Goal: Task Accomplishment & Management: Manage account settings

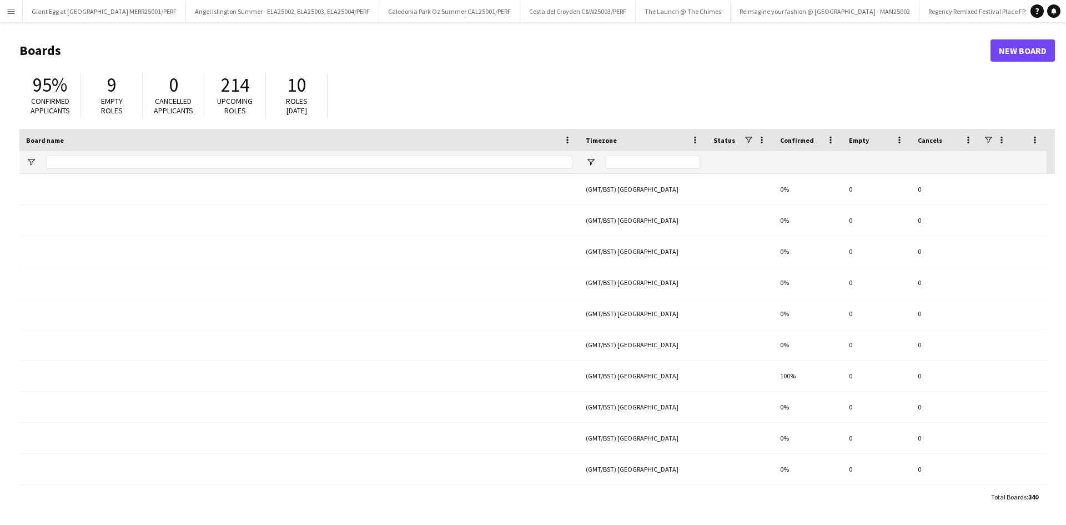
type input "*****"
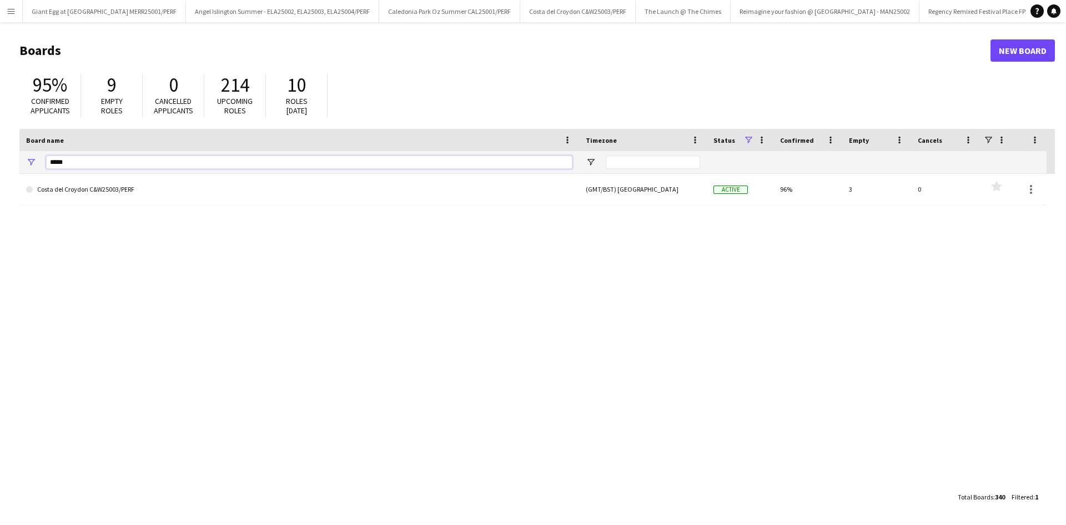
click at [331, 157] on input "*****" at bounding box center [309, 162] width 527 height 13
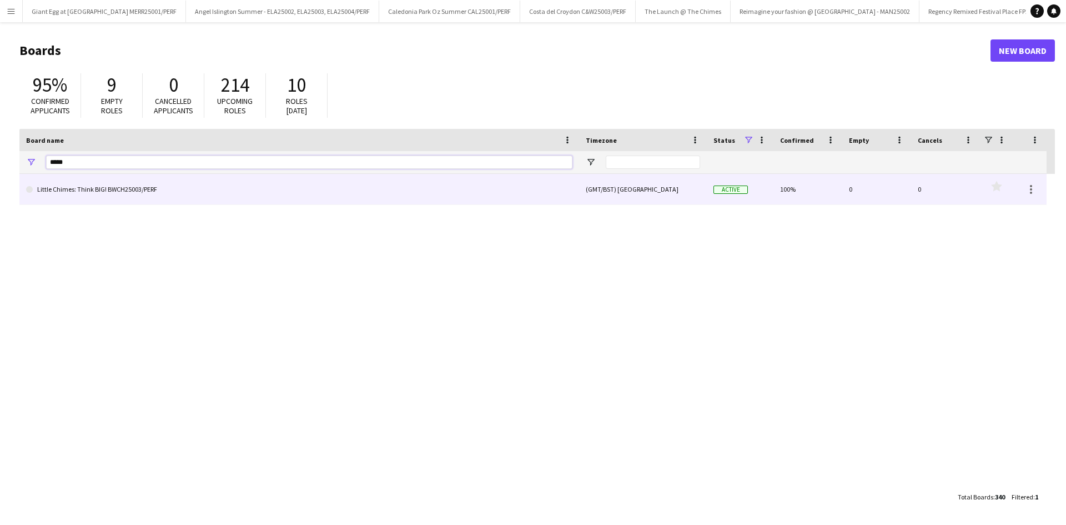
type input "*****"
click at [393, 182] on link "Little Chimes: Think BIG! BWCH25003/PERF" at bounding box center [299, 189] width 547 height 31
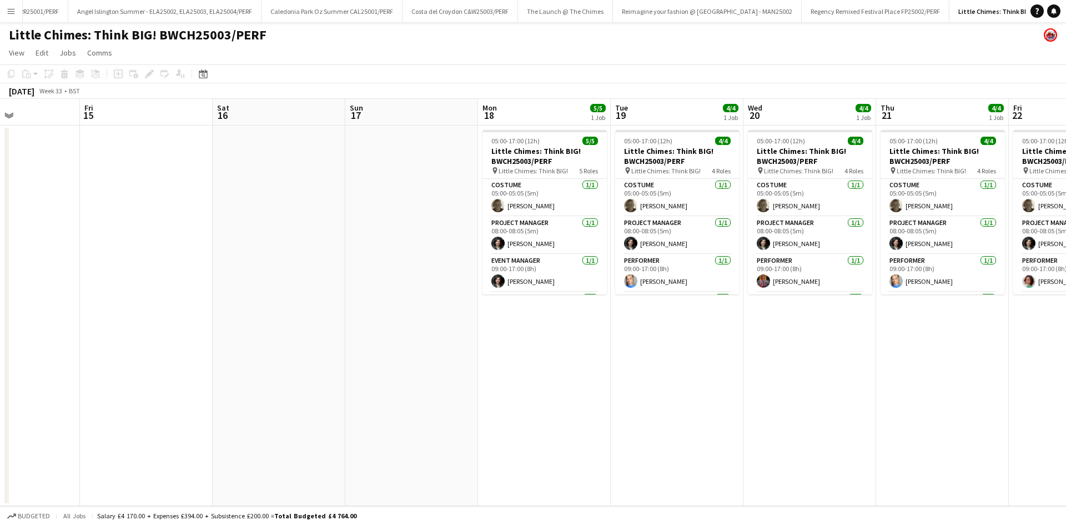
scroll to position [0, 352]
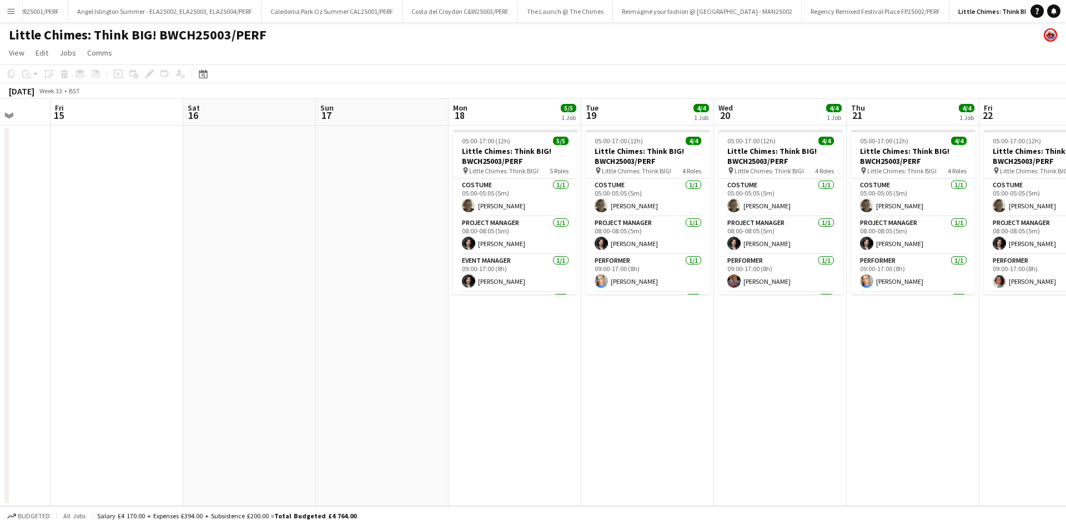
drag, startPoint x: 725, startPoint y: 199, endPoint x: 380, endPoint y: 225, distance: 345.3
click at [373, 229] on app-calendar-viewport "Tue 12 Wed 13 Thu 14 Fri 15 Sat 16 Sun 17 Mon 18 5/5 1 Job Tue 19 4/4 1 Job Wed…" at bounding box center [533, 302] width 1066 height 407
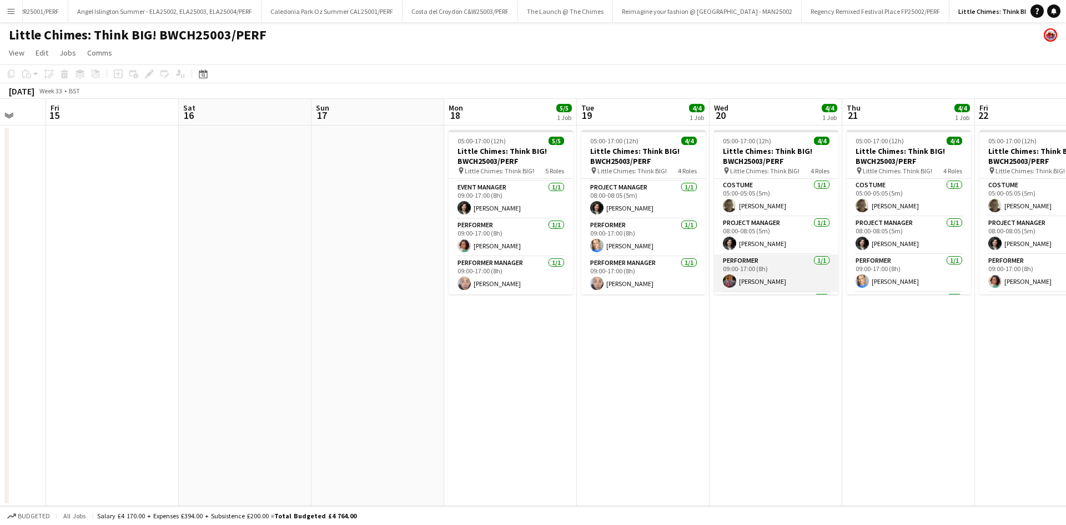
scroll to position [36, 0]
click at [783, 108] on app-board-header-date "Wed 20 4/4 1 Job" at bounding box center [776, 112] width 133 height 27
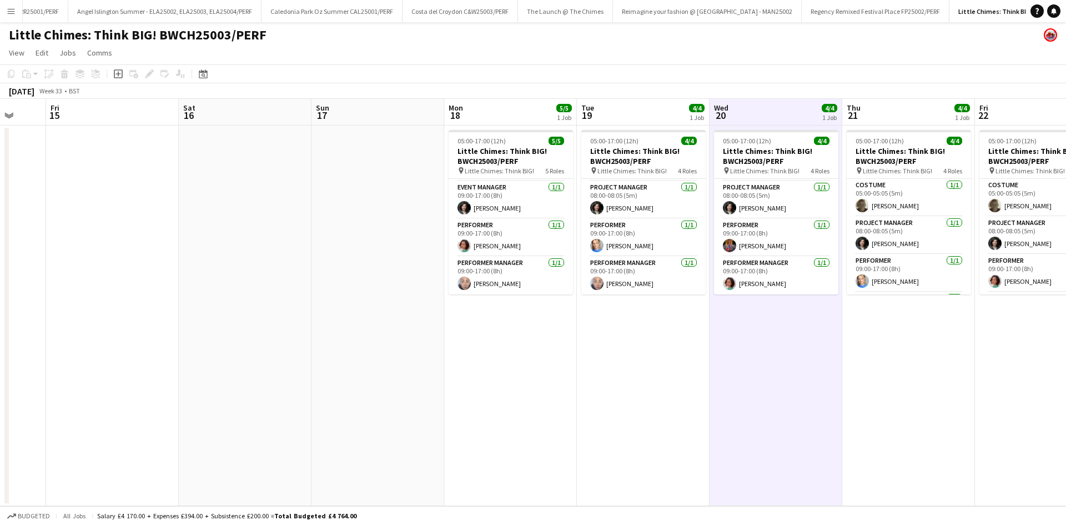
click at [814, 331] on app-date-cell "05:00-17:00 (12h) 4/4 Little Chimes: Think BIG! BWCH25003/PERF pin Little Chime…" at bounding box center [776, 316] width 133 height 380
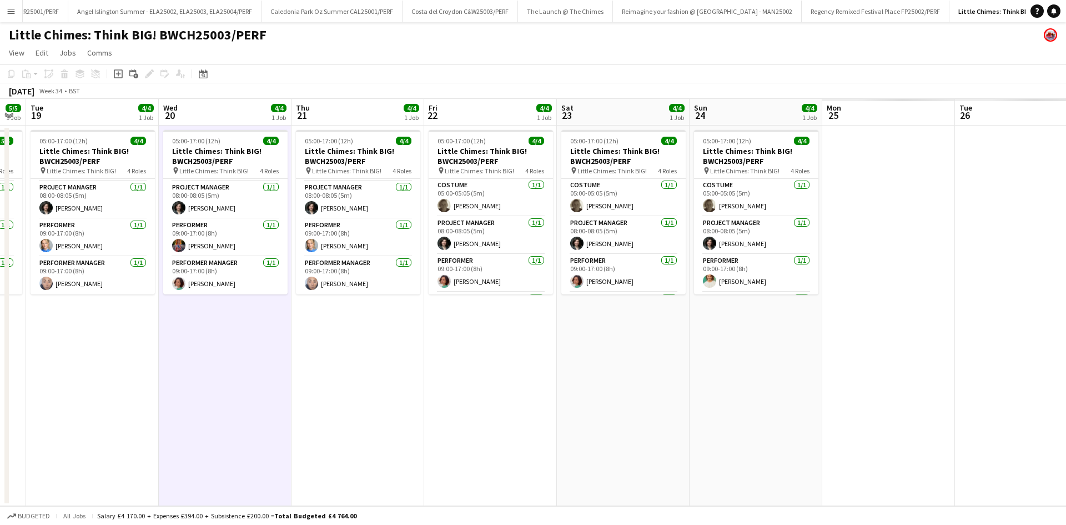
drag, startPoint x: 1008, startPoint y: 396, endPoint x: 454, endPoint y: 393, distance: 554.4
click at [456, 409] on app-calendar-viewport "Sat 16 Sun 17 Mon 18 5/5 1 Job Tue 19 4/4 1 Job Wed 20 4/4 1 Job Thu 21 4/4 1 J…" at bounding box center [533, 302] width 1066 height 407
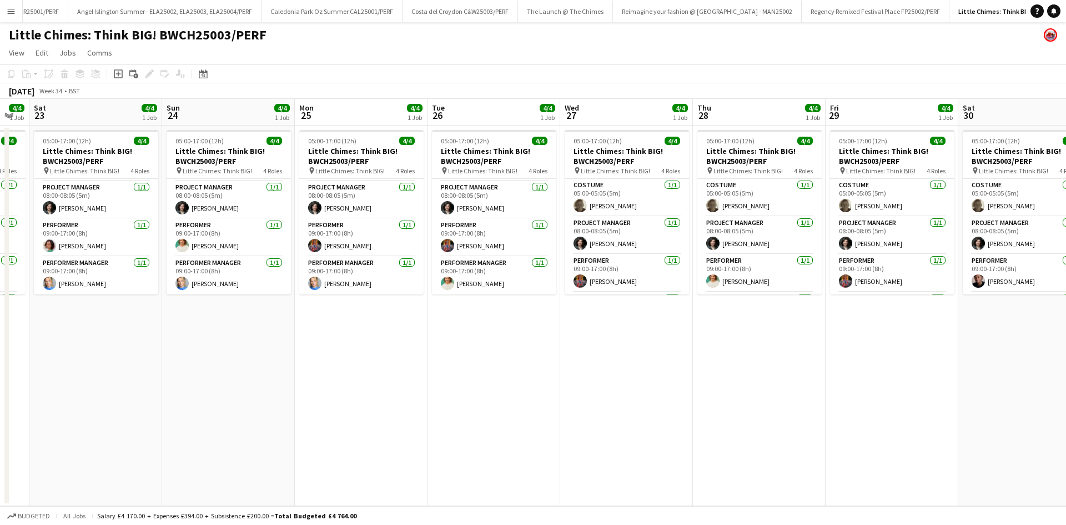
scroll to position [0, 429]
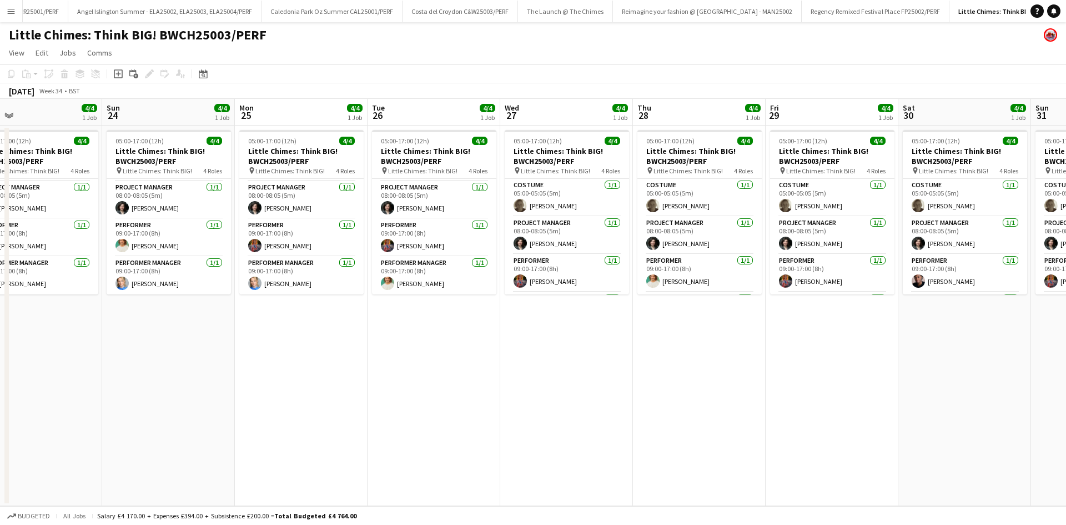
drag, startPoint x: 1015, startPoint y: 360, endPoint x: 429, endPoint y: 395, distance: 587.6
click at [429, 395] on app-calendar-viewport "Wed 20 4/4 1 Job Thu 21 4/4 1 Job Fri 22 4/4 1 Job Sat 23 4/4 1 Job Sun 24 4/4 …" at bounding box center [533, 302] width 1066 height 407
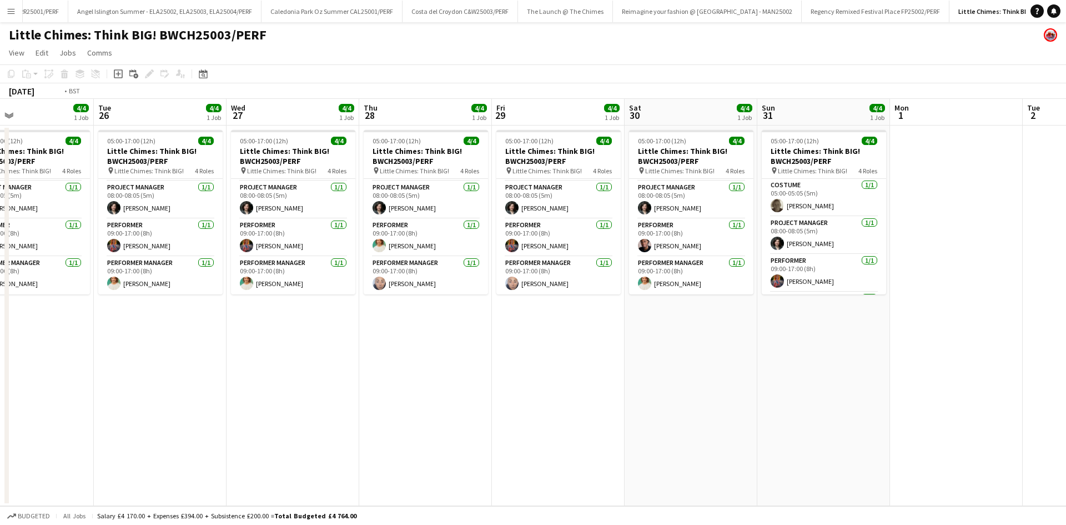
scroll to position [0, 408]
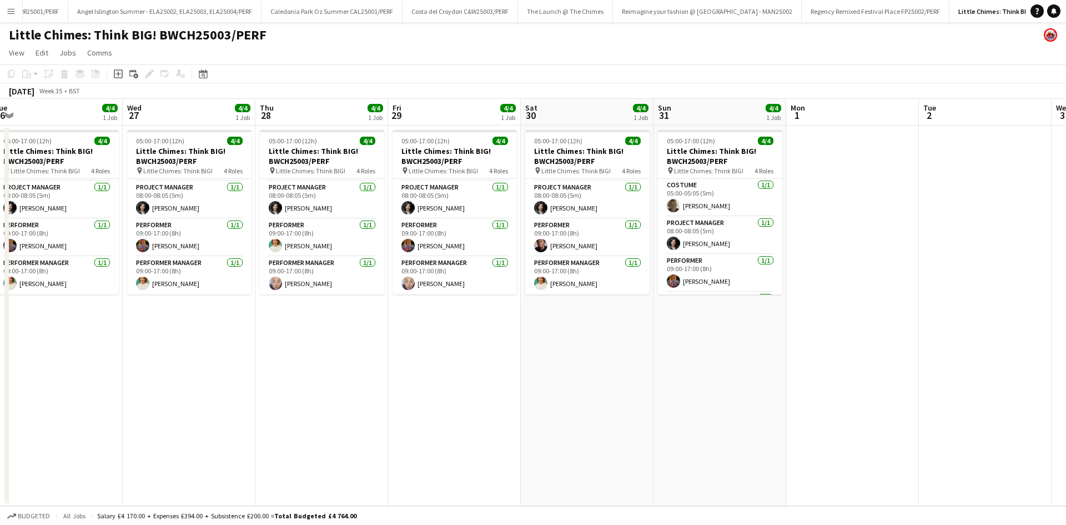
drag, startPoint x: 1006, startPoint y: 333, endPoint x: 629, endPoint y: 354, distance: 378.3
click at [629, 354] on app-calendar-viewport "Sat 23 4/4 1 Job Sun 24 4/4 1 Job Mon 25 4/4 1 Job Tue 26 4/4 1 Job Wed 27 4/4 …" at bounding box center [533, 302] width 1066 height 407
click at [698, 243] on app-card-role "Performer [DATE] 09:00-17:00 (8h) [PERSON_NAME]" at bounding box center [720, 238] width 124 height 38
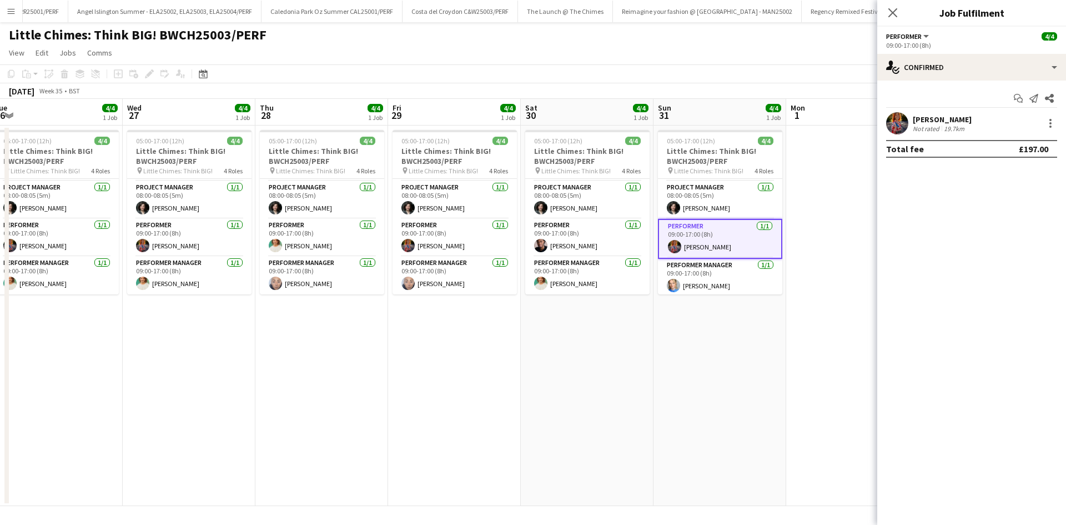
click at [928, 124] on div "Not rated" at bounding box center [927, 128] width 29 height 8
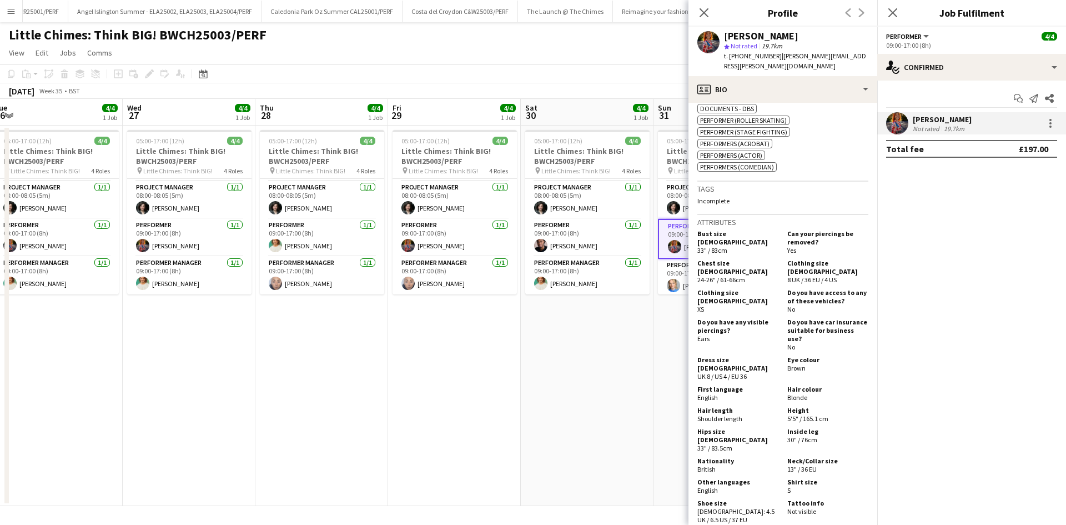
scroll to position [500, 0]
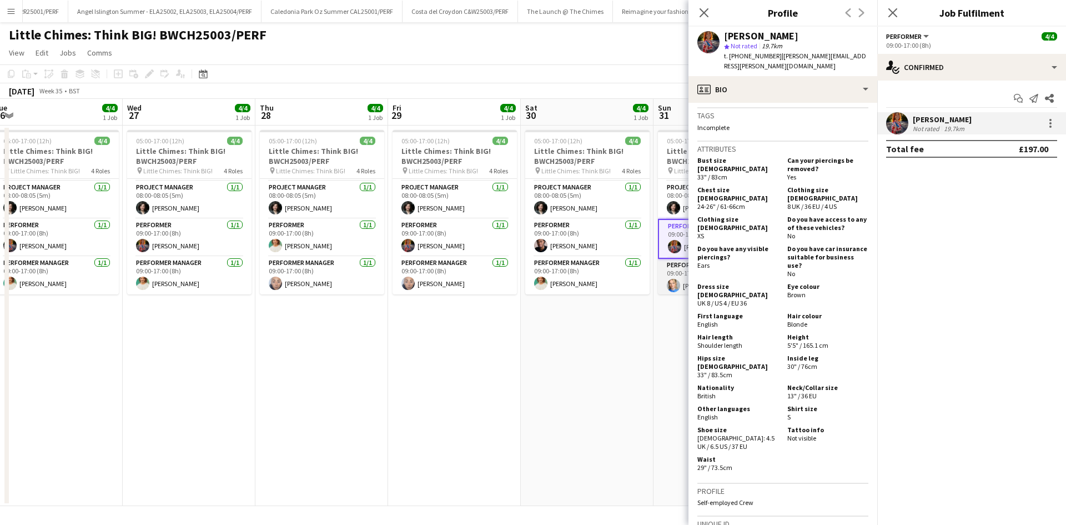
click at [675, 282] on app-user-avatar at bounding box center [673, 285] width 13 height 13
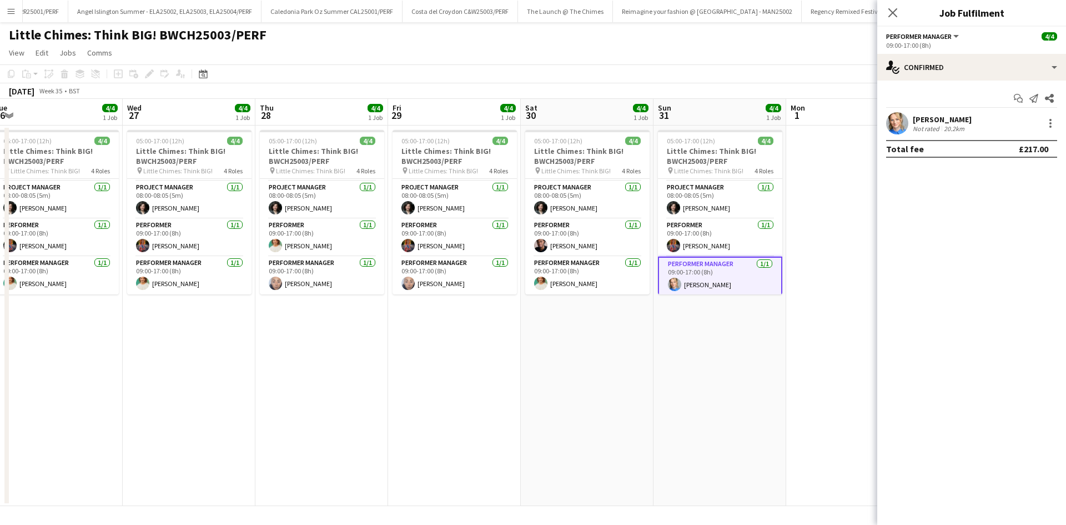
click at [938, 121] on div "[PERSON_NAME]" at bounding box center [942, 119] width 59 height 10
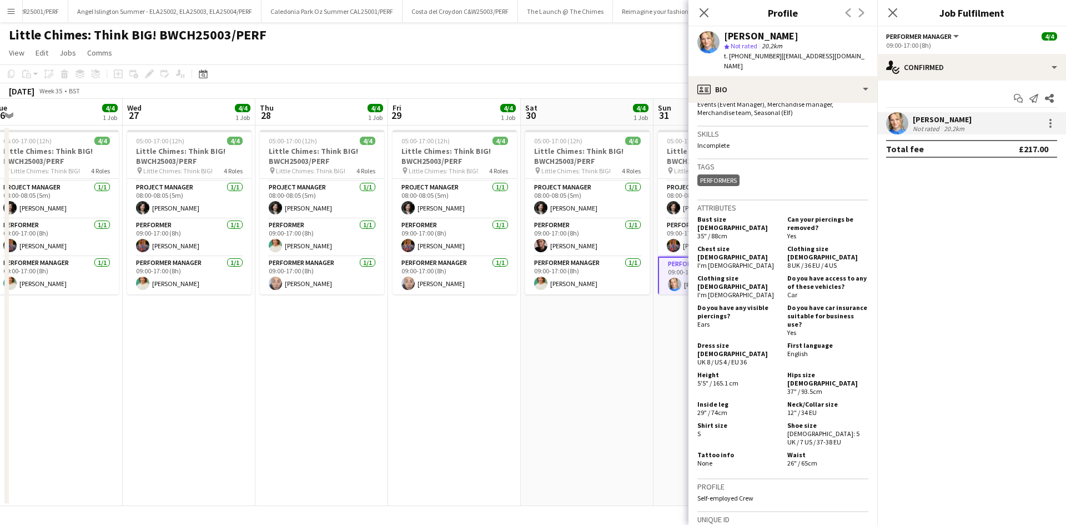
scroll to position [389, 0]
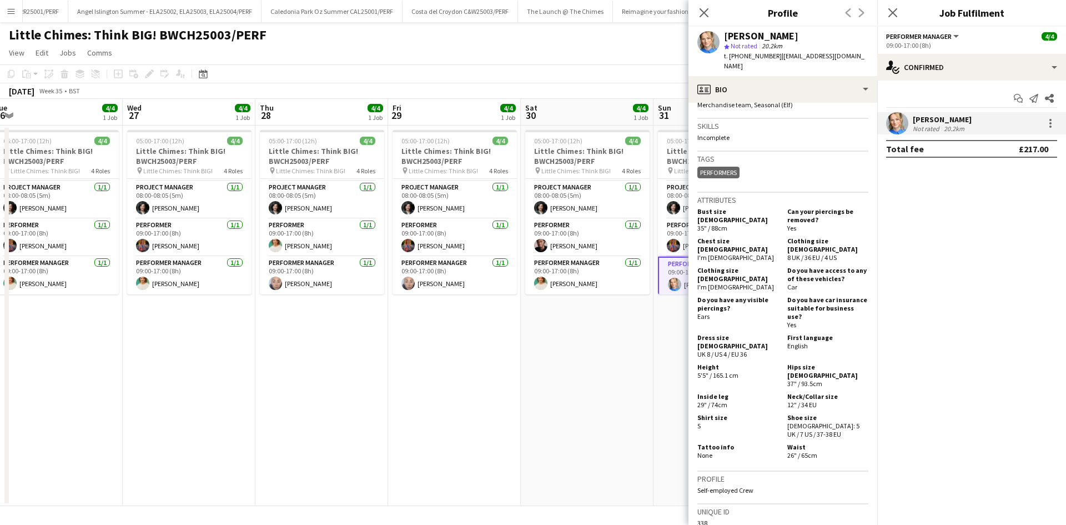
click at [592, 345] on app-date-cell "05:00-17:00 (12h) 4/4 Little Chimes: Think BIG! BWCH25003/PERF pin Little Chime…" at bounding box center [587, 316] width 133 height 380
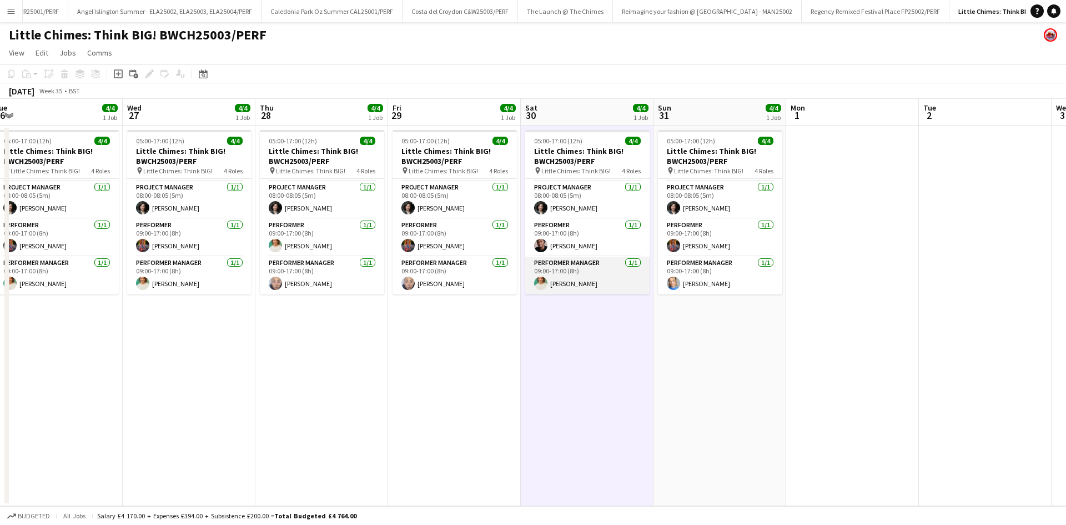
click at [570, 287] on app-card-role "Performer Manager [DATE] 09:00-17:00 (8h) [PERSON_NAME]" at bounding box center [587, 276] width 124 height 38
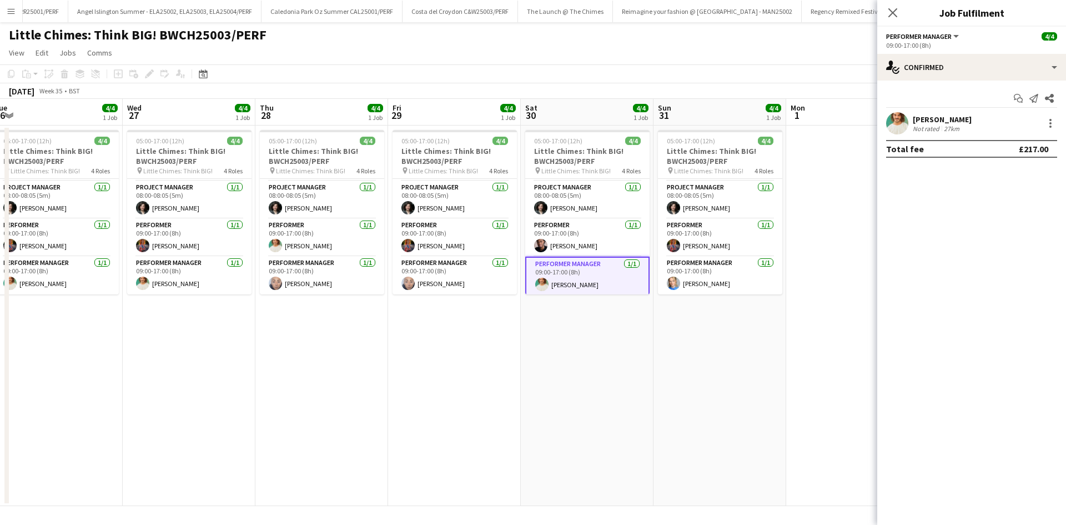
click at [955, 123] on div "[PERSON_NAME]" at bounding box center [942, 119] width 59 height 10
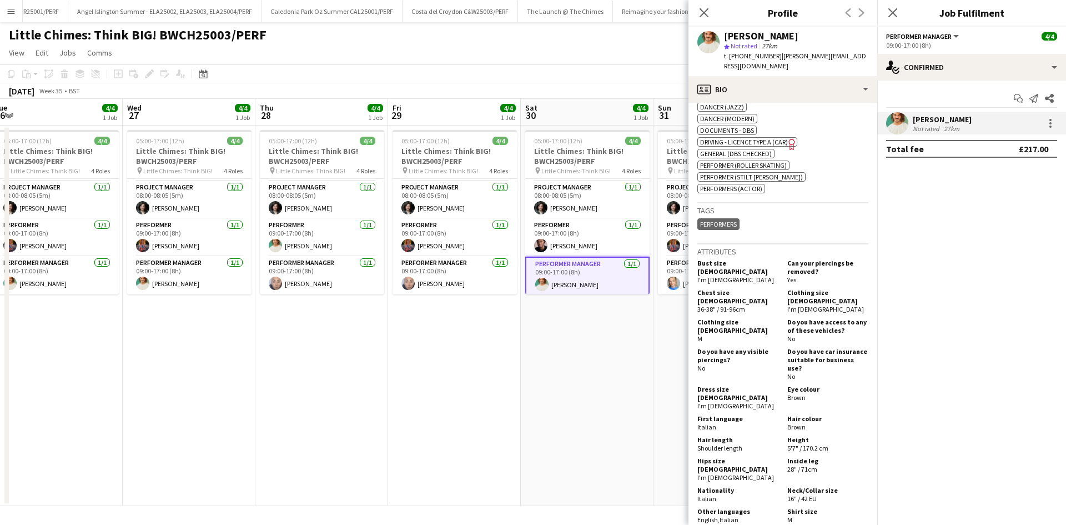
scroll to position [444, 0]
click at [614, 336] on app-date-cell "05:00-17:00 (12h) 4/4 Little Chimes: Think BIG! BWCH25003/PERF pin Little Chime…" at bounding box center [587, 316] width 133 height 380
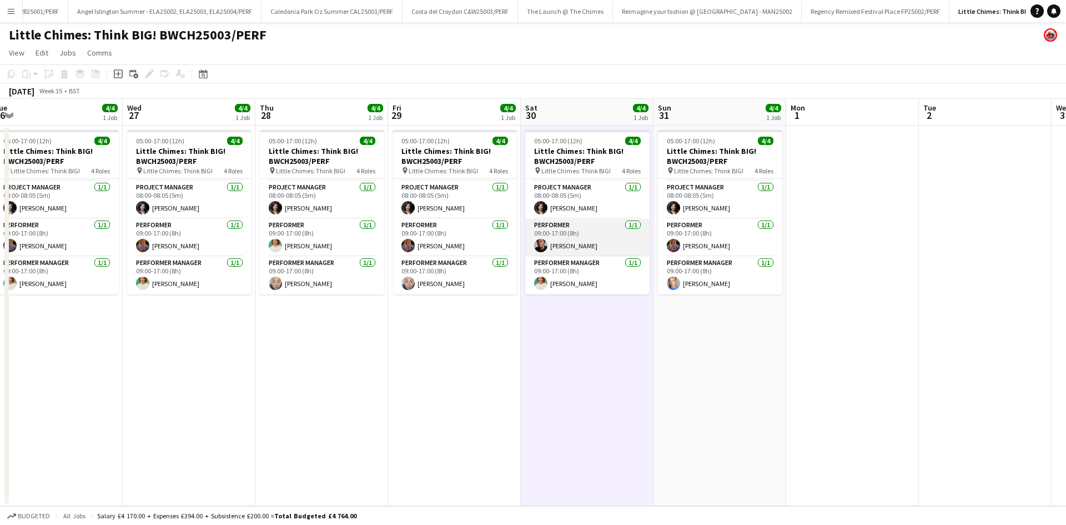
click at [583, 242] on app-card-role "Performer [DATE] 09:00-17:00 (8h) [PERSON_NAME]" at bounding box center [587, 238] width 124 height 38
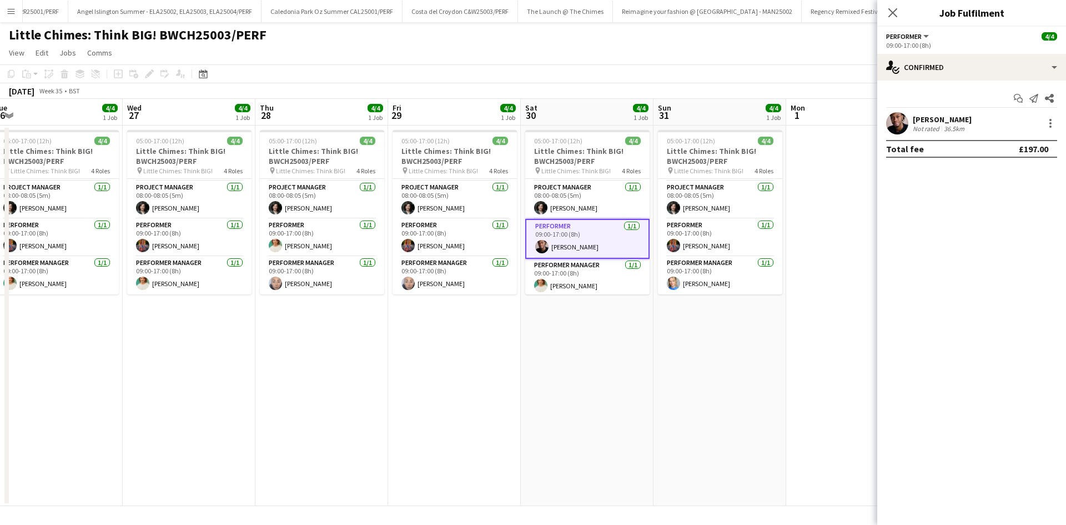
click at [915, 116] on div "[PERSON_NAME]" at bounding box center [942, 119] width 59 height 10
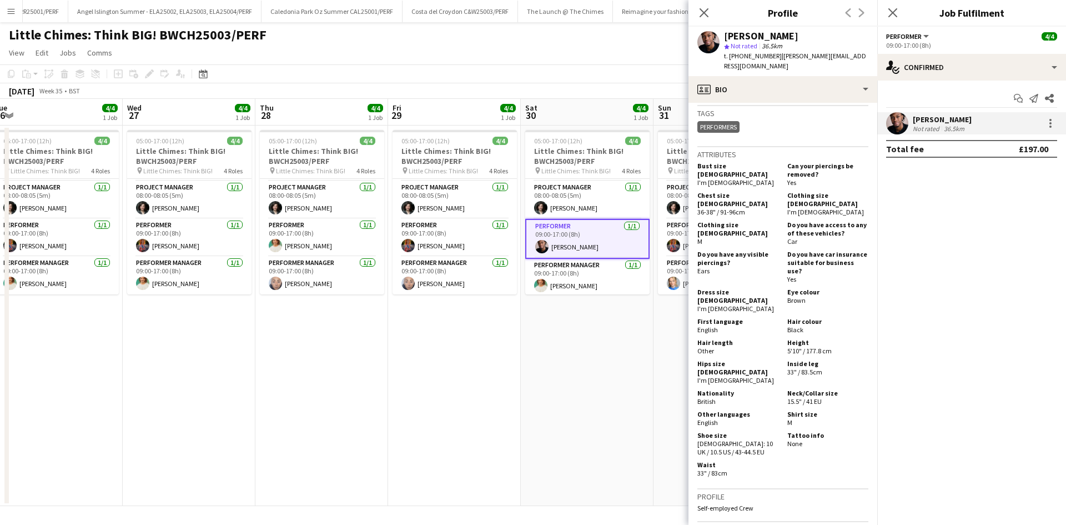
scroll to position [667, 0]
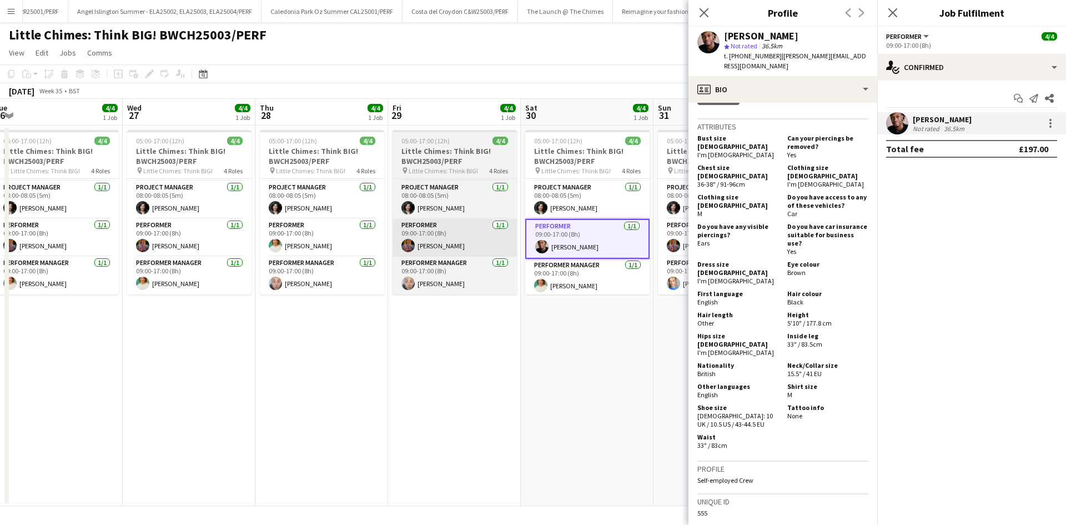
drag, startPoint x: 527, startPoint y: 433, endPoint x: 451, endPoint y: 223, distance: 223.7
click at [513, 374] on app-calendar-viewport "Sat 23 4/4 1 Job Sun 24 4/4 1 Job Mon 25 4/4 1 Job Tue 26 4/4 1 Job Wed 27 4/4 …" at bounding box center [533, 302] width 1066 height 407
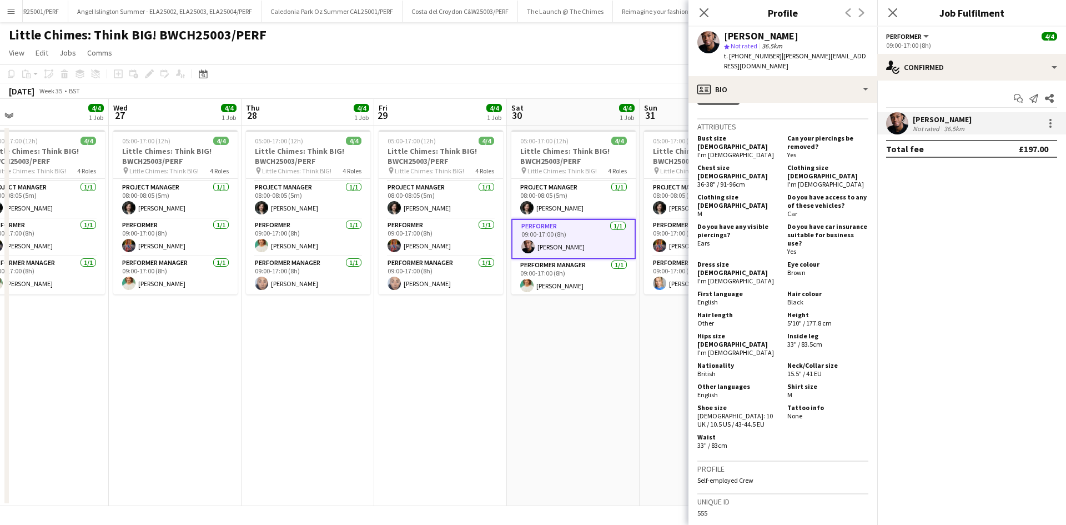
click at [447, 287] on app-calendar-viewport "Sat 23 4/4 1 Job Sun 24 4/4 1 Job Mon 25 4/4 1 Job Tue 26 4/4 1 Job Wed 27 4/4 …" at bounding box center [533, 302] width 1066 height 407
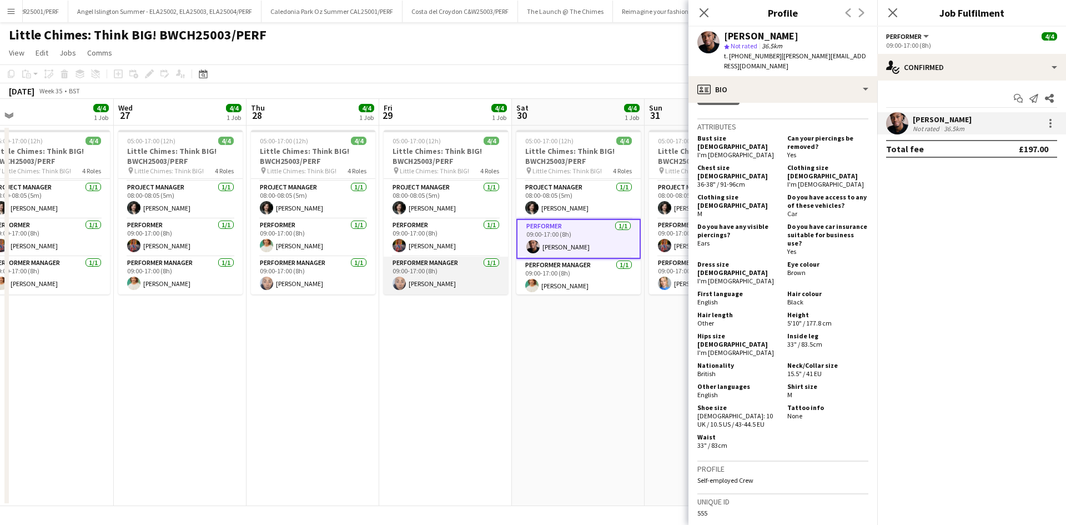
click at [440, 285] on app-card-role "Performer Manager [DATE] 09:00-17:00 (8h) [PERSON_NAME]" at bounding box center [446, 276] width 124 height 38
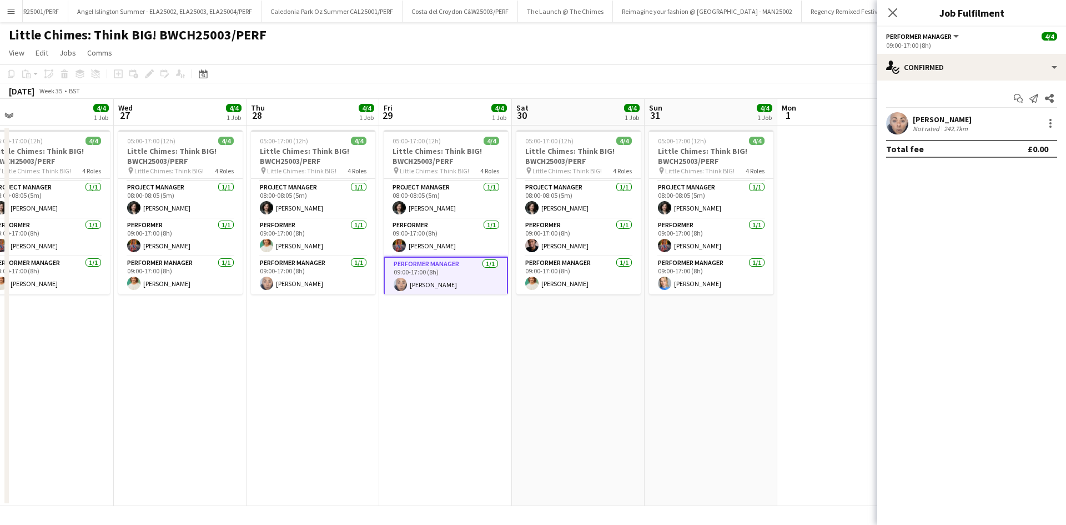
click at [917, 115] on div "[PERSON_NAME]" at bounding box center [942, 119] width 59 height 10
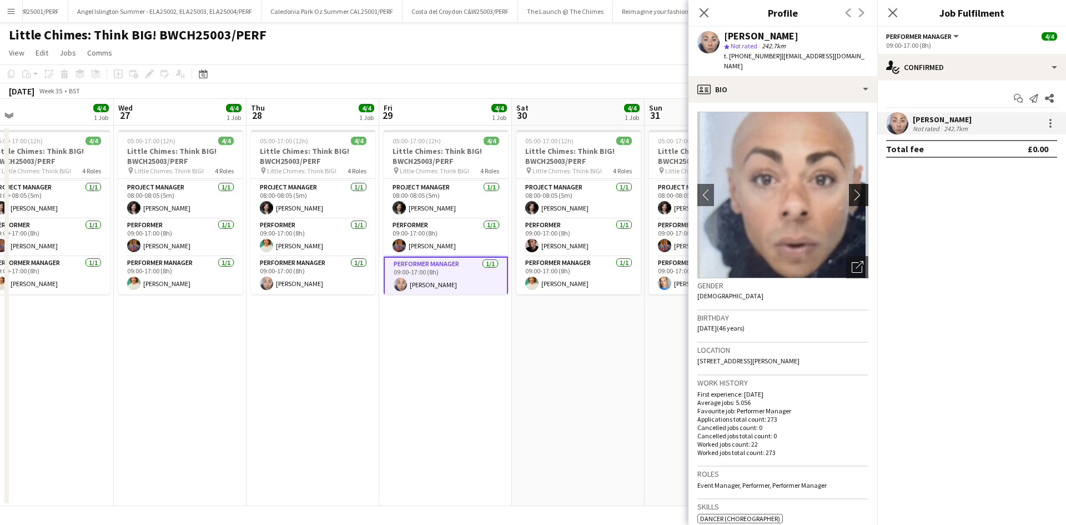
click at [852, 189] on app-icon "chevron-right" at bounding box center [860, 195] width 17 height 12
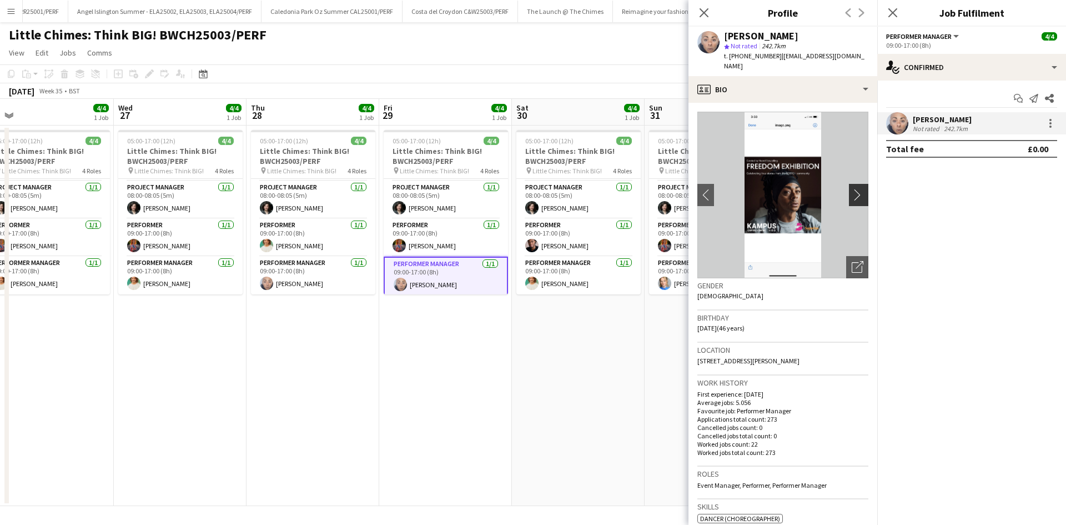
click at [852, 189] on app-icon "chevron-right" at bounding box center [860, 195] width 17 height 12
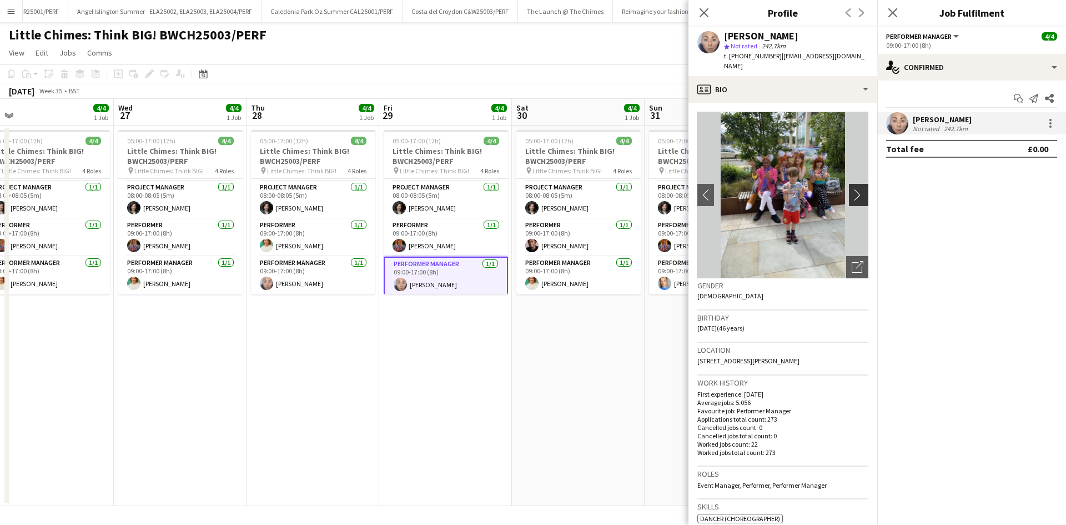
click at [852, 189] on app-icon "chevron-right" at bounding box center [860, 195] width 17 height 12
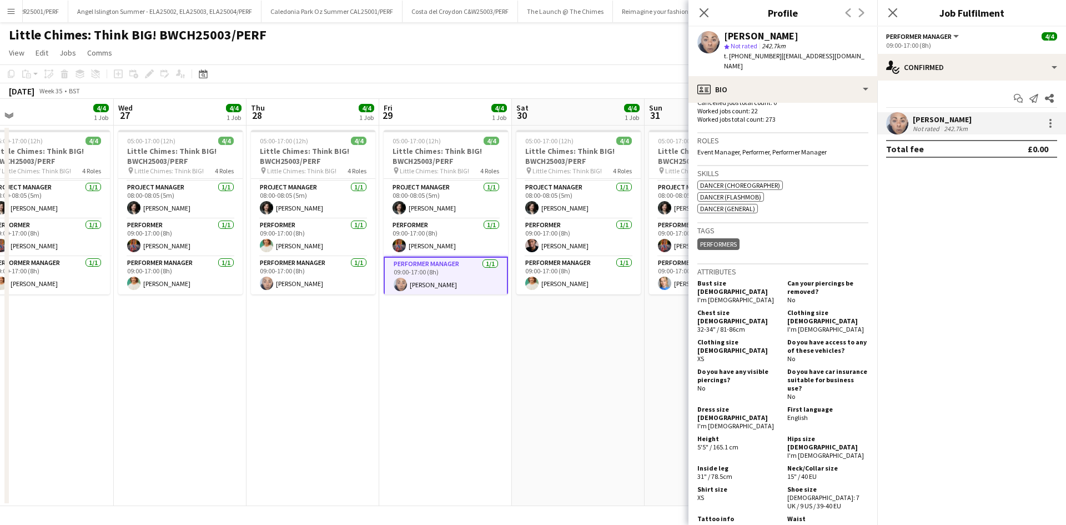
scroll to position [389, 0]
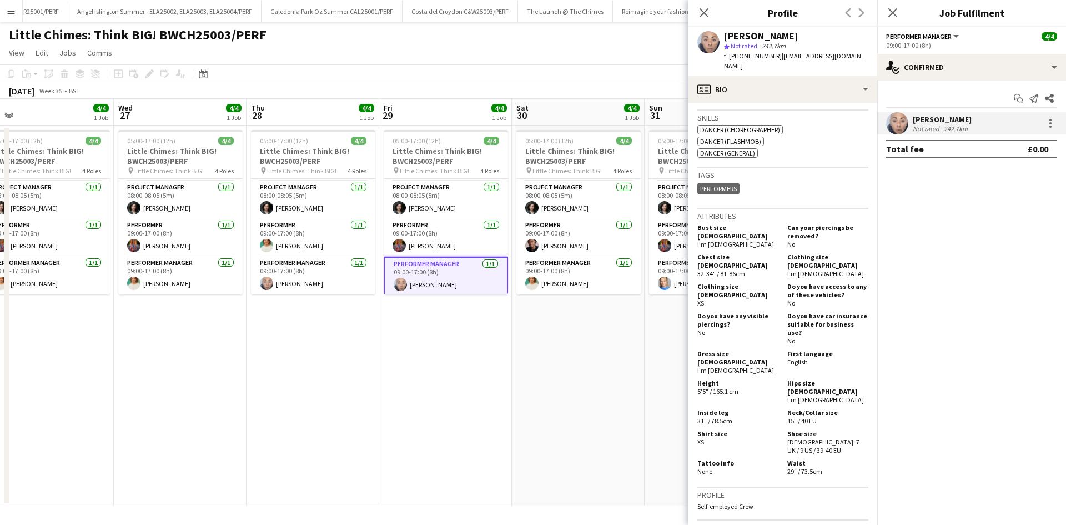
drag, startPoint x: 382, startPoint y: 386, endPoint x: 369, endPoint y: 382, distance: 12.8
click at [382, 385] on app-date-cell "05:00-17:00 (12h) 4/4 Little Chimes: Think BIG! BWCH25003/PERF pin Little Chime…" at bounding box center [445, 316] width 133 height 380
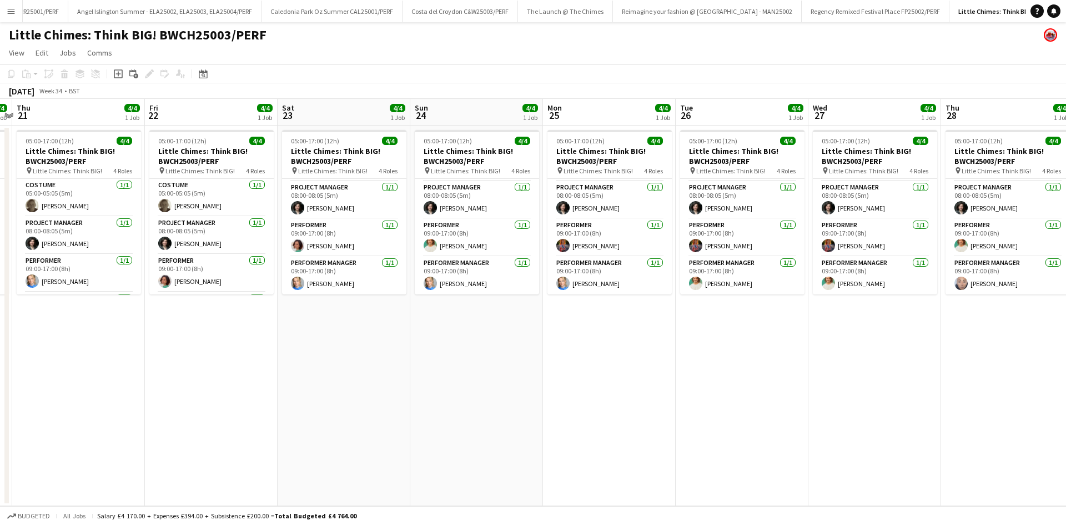
scroll to position [0, 226]
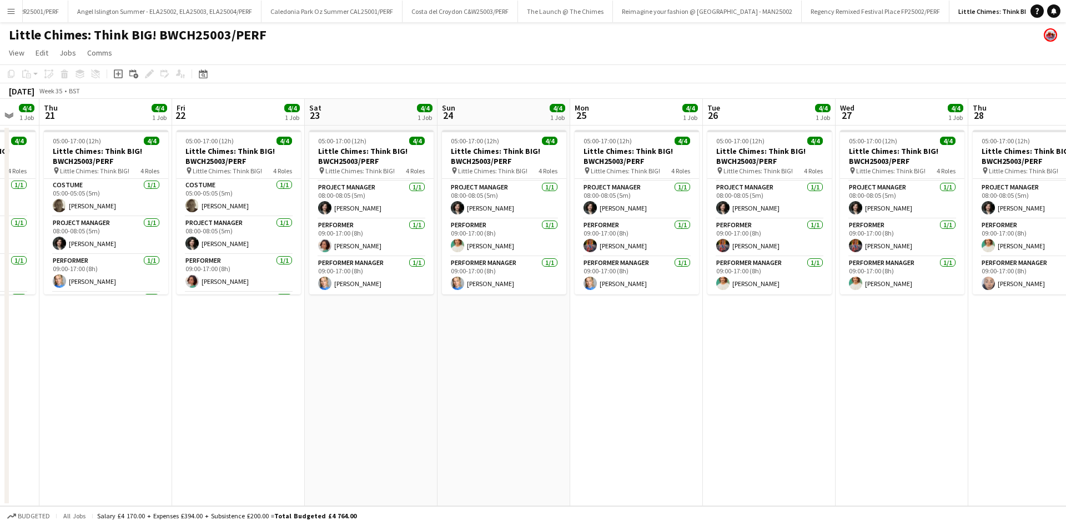
drag, startPoint x: 344, startPoint y: 307, endPoint x: 1066, endPoint y: 250, distance: 724.3
click at [1066, 250] on app-calendar-viewport "Tue 19 4/4 1 Job Wed 20 4/4 1 Job Thu 21 4/4 1 Job Fri 22 4/4 1 Job Sat 23 4/4 …" at bounding box center [533, 302] width 1066 height 407
click at [353, 241] on app-card-role "Performer [DATE] 09:00-17:00 (8h) [PERSON_NAME]" at bounding box center [371, 238] width 124 height 38
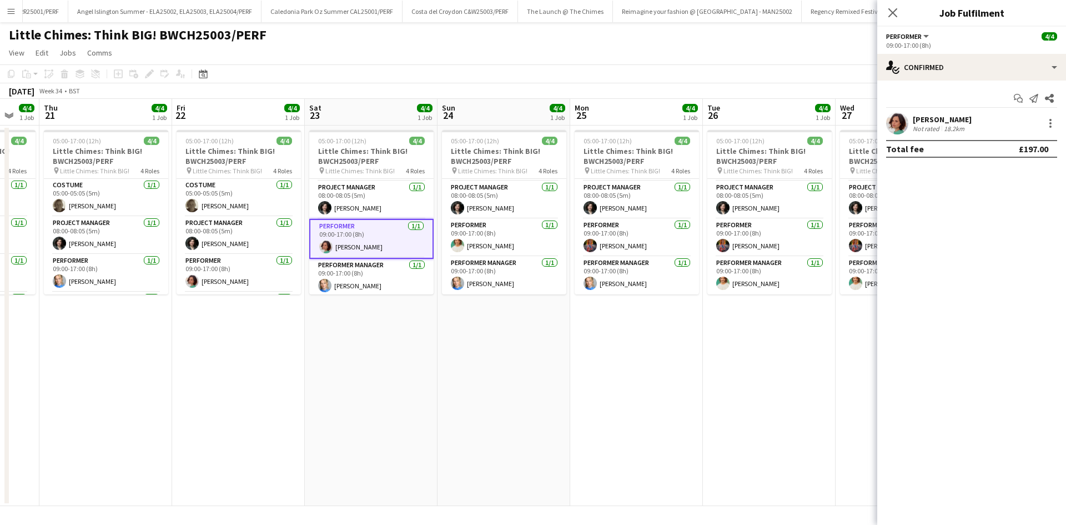
click at [919, 119] on div "[PERSON_NAME]" at bounding box center [942, 119] width 59 height 10
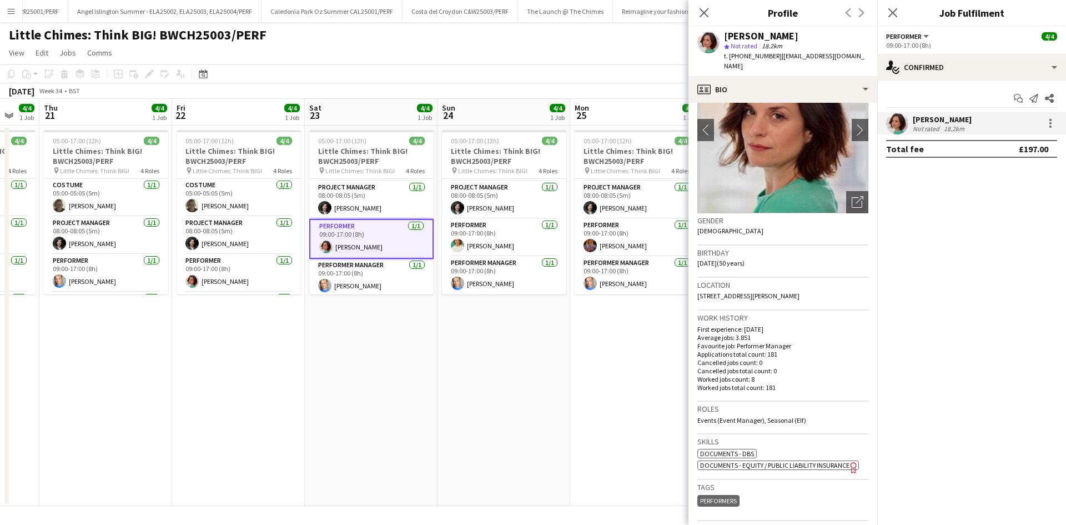
scroll to position [0, 0]
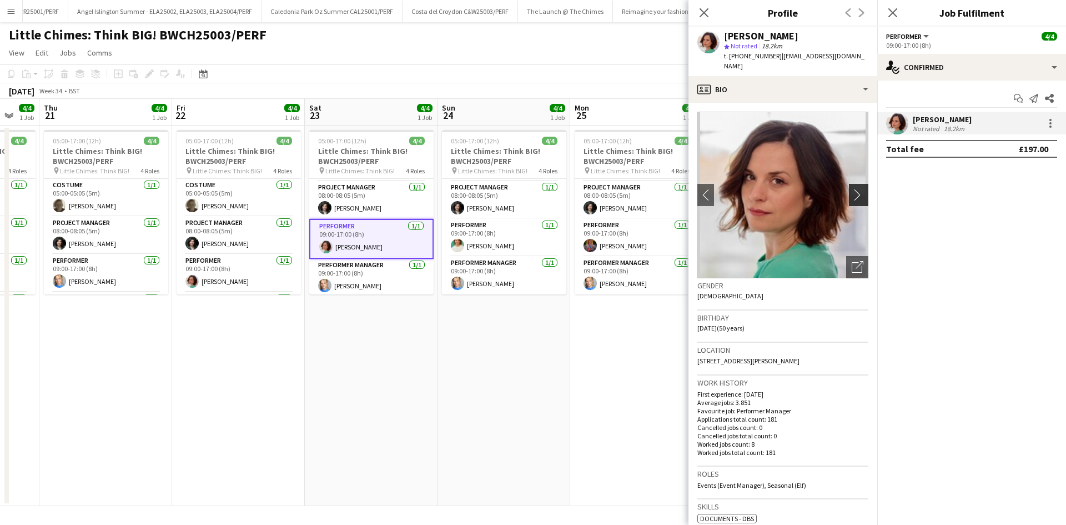
click at [853, 189] on app-icon "chevron-right" at bounding box center [860, 195] width 17 height 12
click at [849, 185] on button "chevron-right" at bounding box center [860, 195] width 22 height 22
click at [849, 190] on button "chevron-right" at bounding box center [860, 195] width 22 height 22
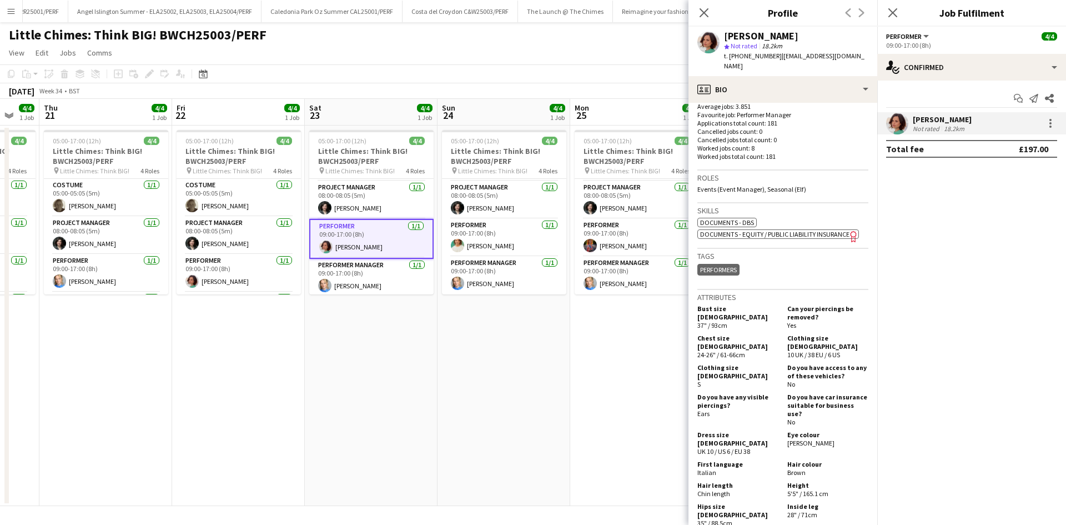
scroll to position [389, 0]
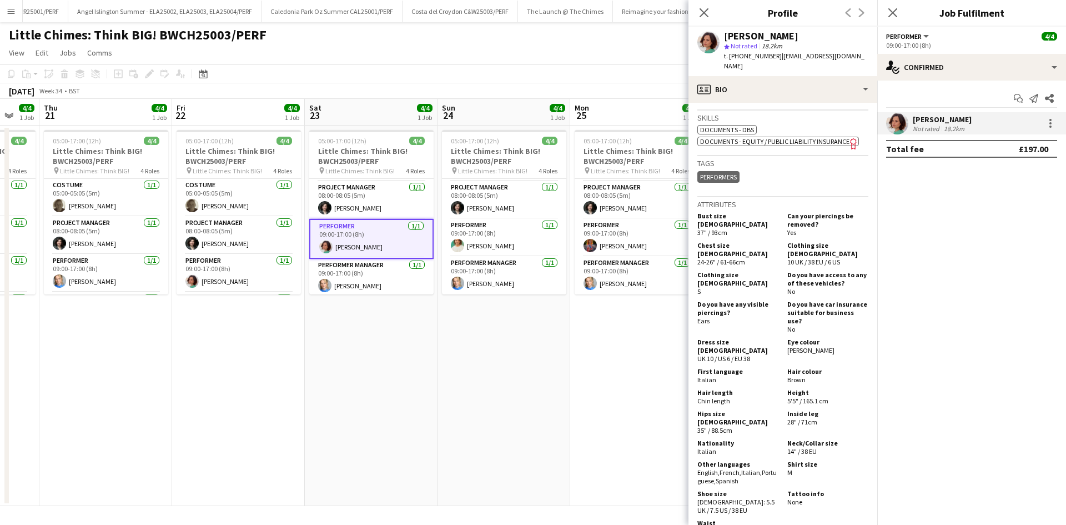
click at [634, 360] on app-date-cell "05:00-17:00 (12h) 4/4 Little Chimes: Think BIG! BWCH25003/PERF pin Little Chime…" at bounding box center [636, 316] width 133 height 380
